Goal: Task Accomplishment & Management: Use online tool/utility

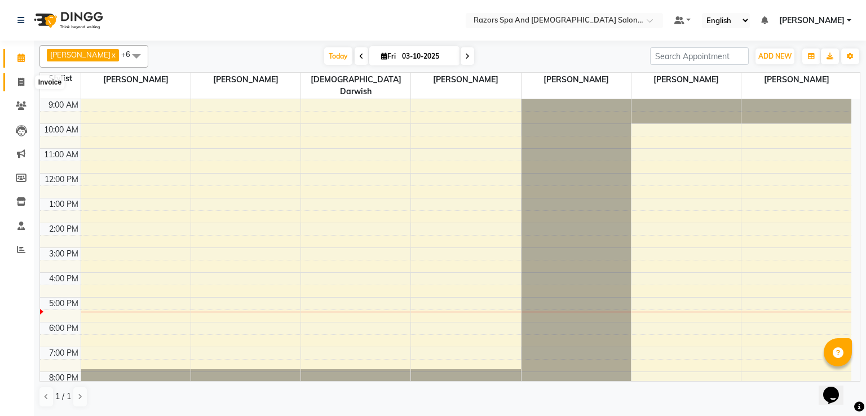
click at [18, 79] on icon at bounding box center [21, 82] width 6 height 8
select select "service"
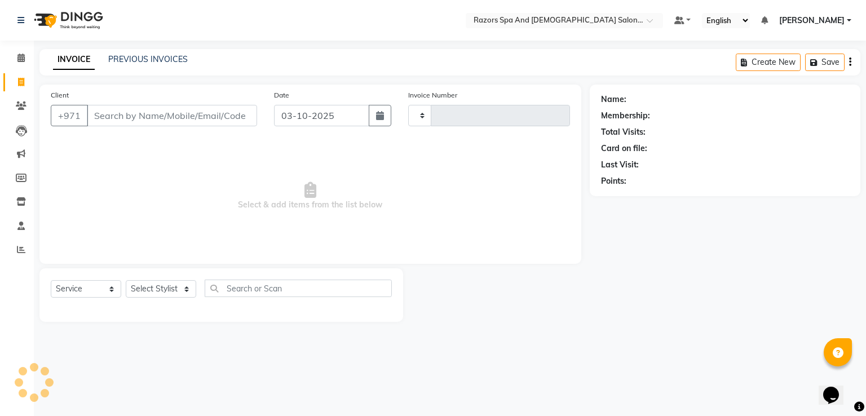
type input "1169"
select select "8419"
click at [158, 54] on link "PREVIOUS INVOICES" at bounding box center [147, 59] width 79 height 10
